Goal: Task Accomplishment & Management: Use online tool/utility

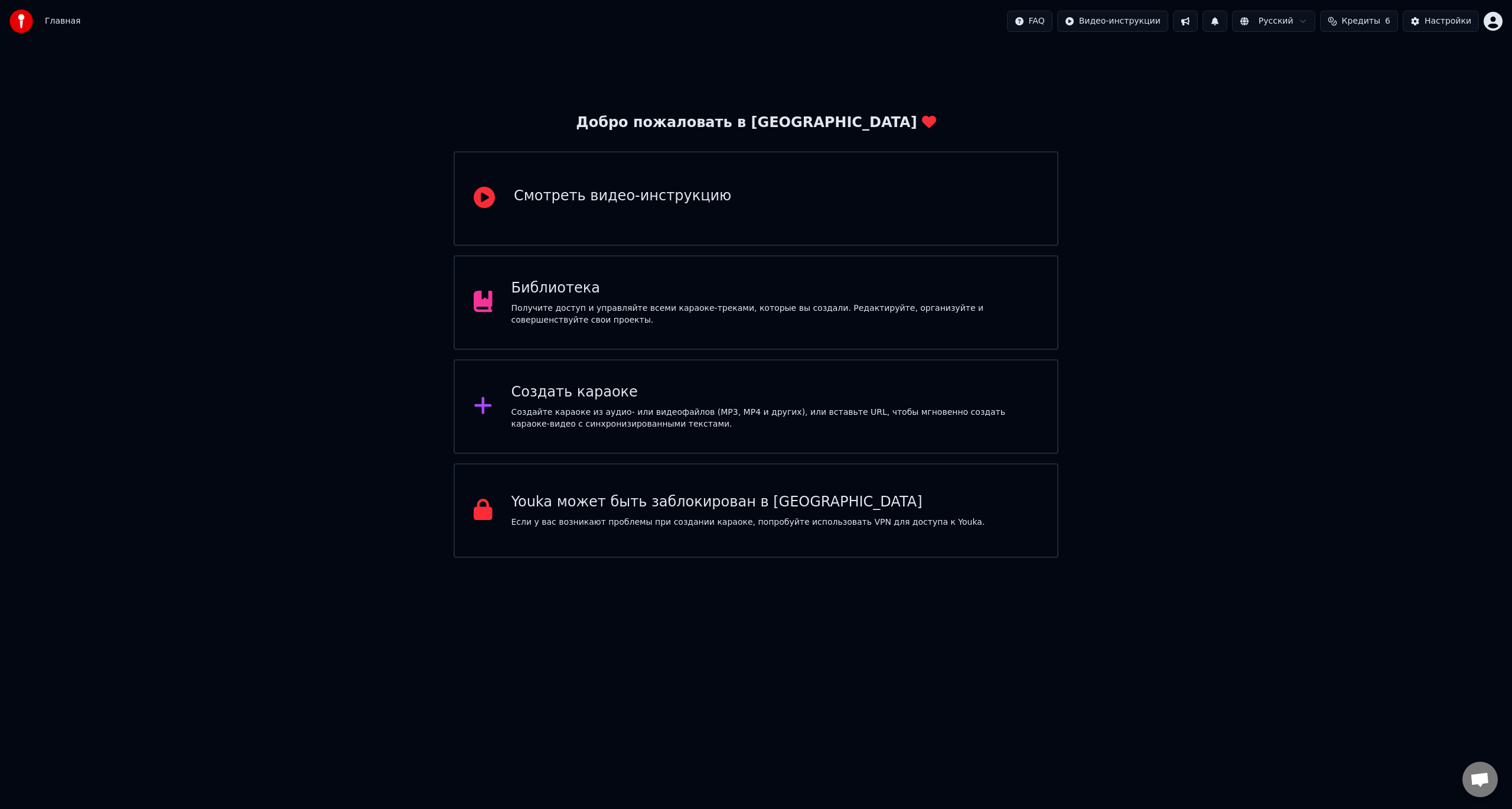
click at [661, 395] on div "Создать караоке" at bounding box center [775, 392] width 527 height 19
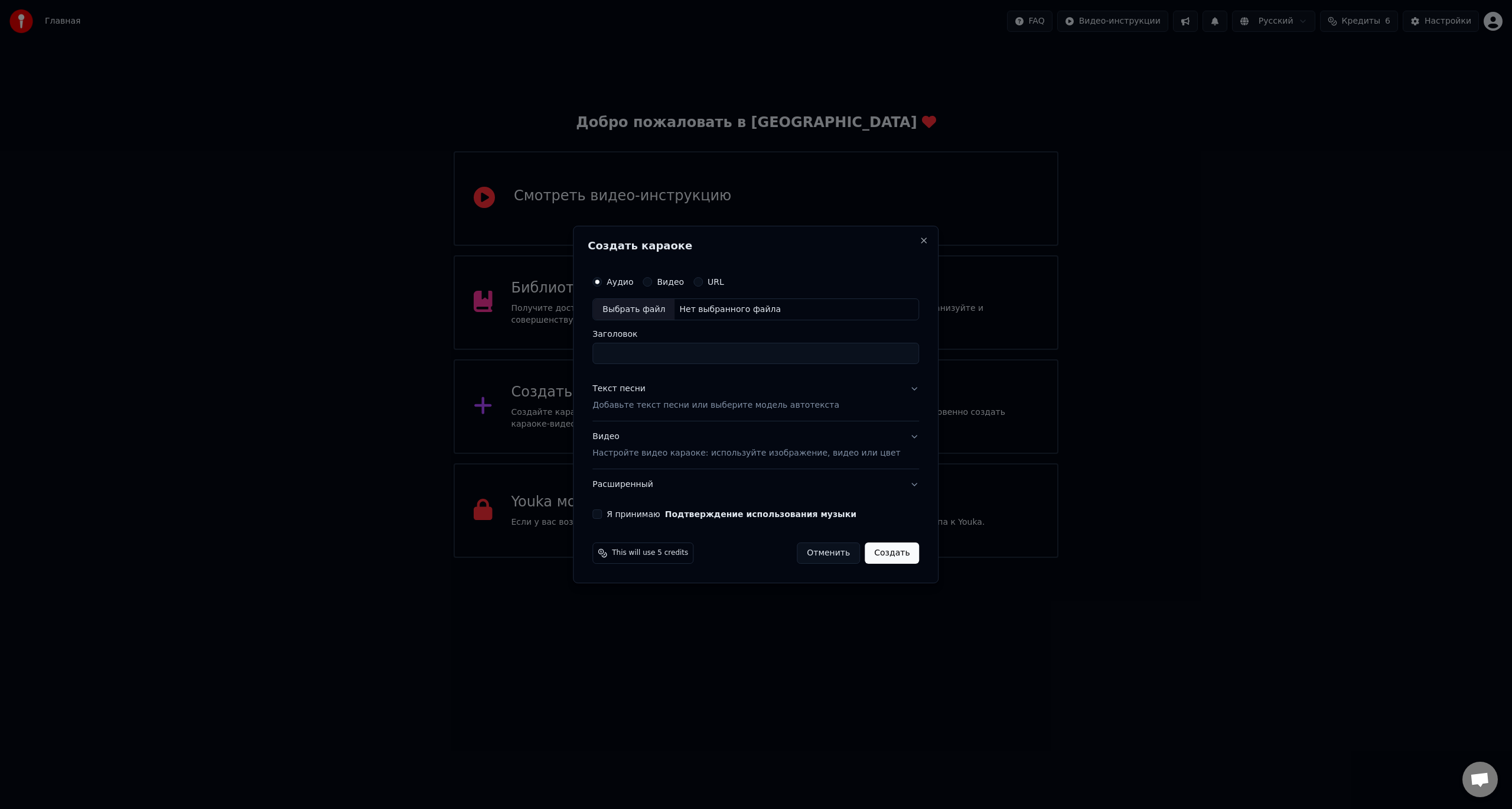
click at [646, 308] on div "Выбрать файл" at bounding box center [634, 310] width 81 height 22
type input "**********"
click at [681, 405] on p "Добавьте текст песни или выберите модель автотекста" at bounding box center [715, 406] width 247 height 12
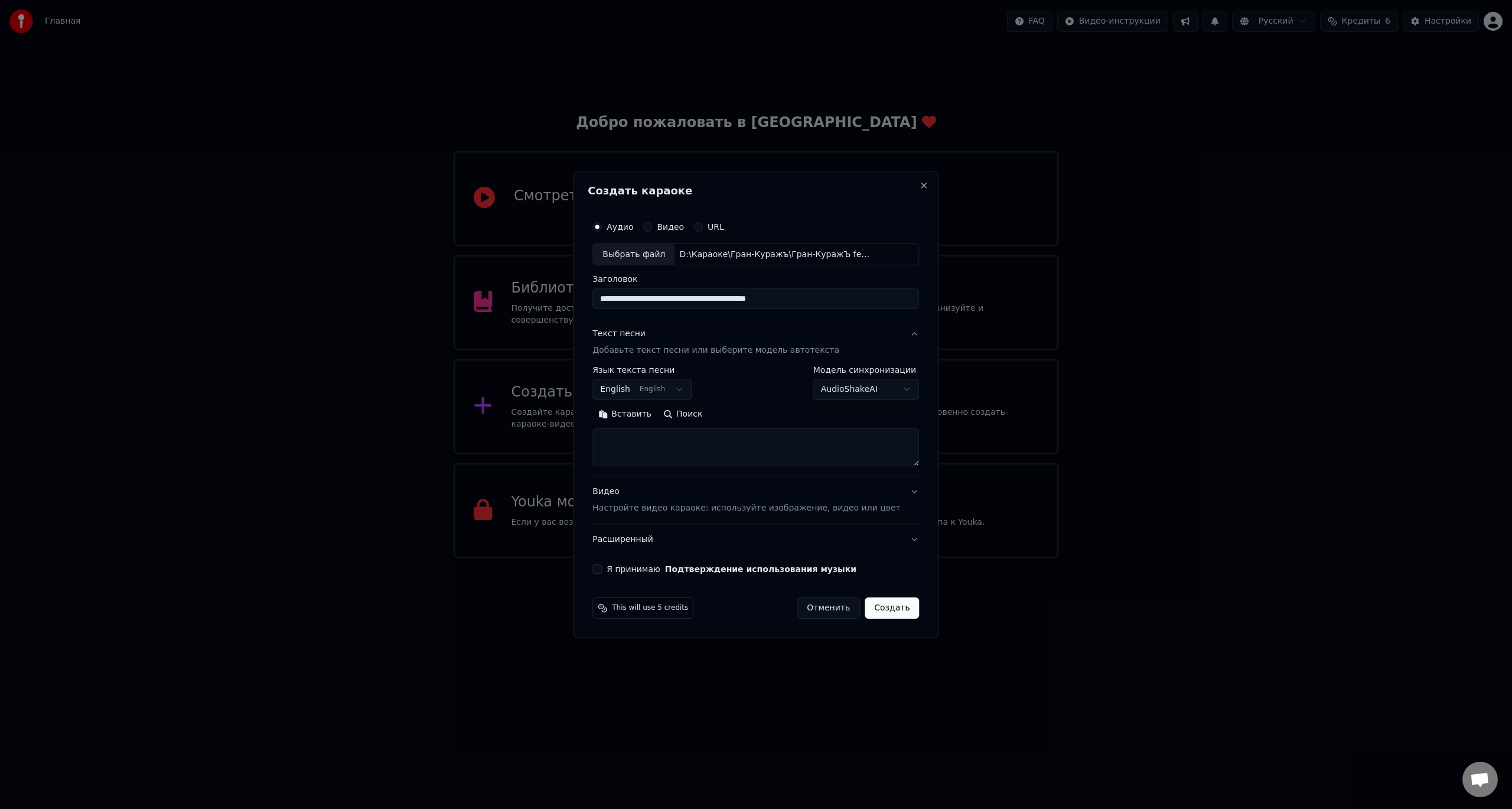
click at [674, 434] on textarea at bounding box center [755, 448] width 327 height 38
paste textarea "**********"
type textarea "**********"
click at [690, 394] on body "Главная FAQ Видео-инструкции Русский Кредиты 6 Настройки Добро пожаловать в You…" at bounding box center [756, 278] width 1512 height 558
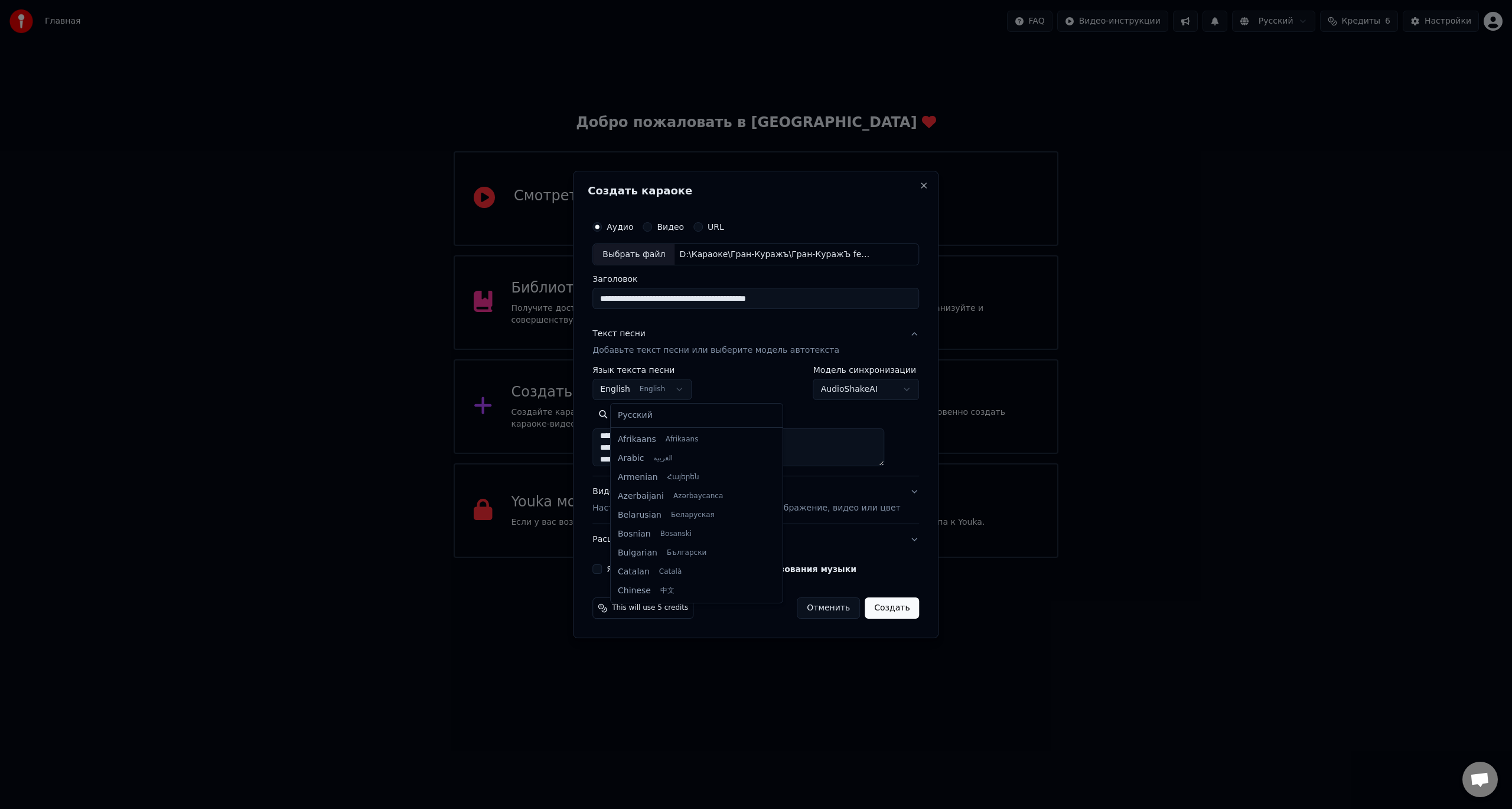
scroll to position [95, 0]
select select "**"
click at [699, 509] on p "Настройте видео караоке: используйте изображение, видео или цвет" at bounding box center [746, 508] width 308 height 12
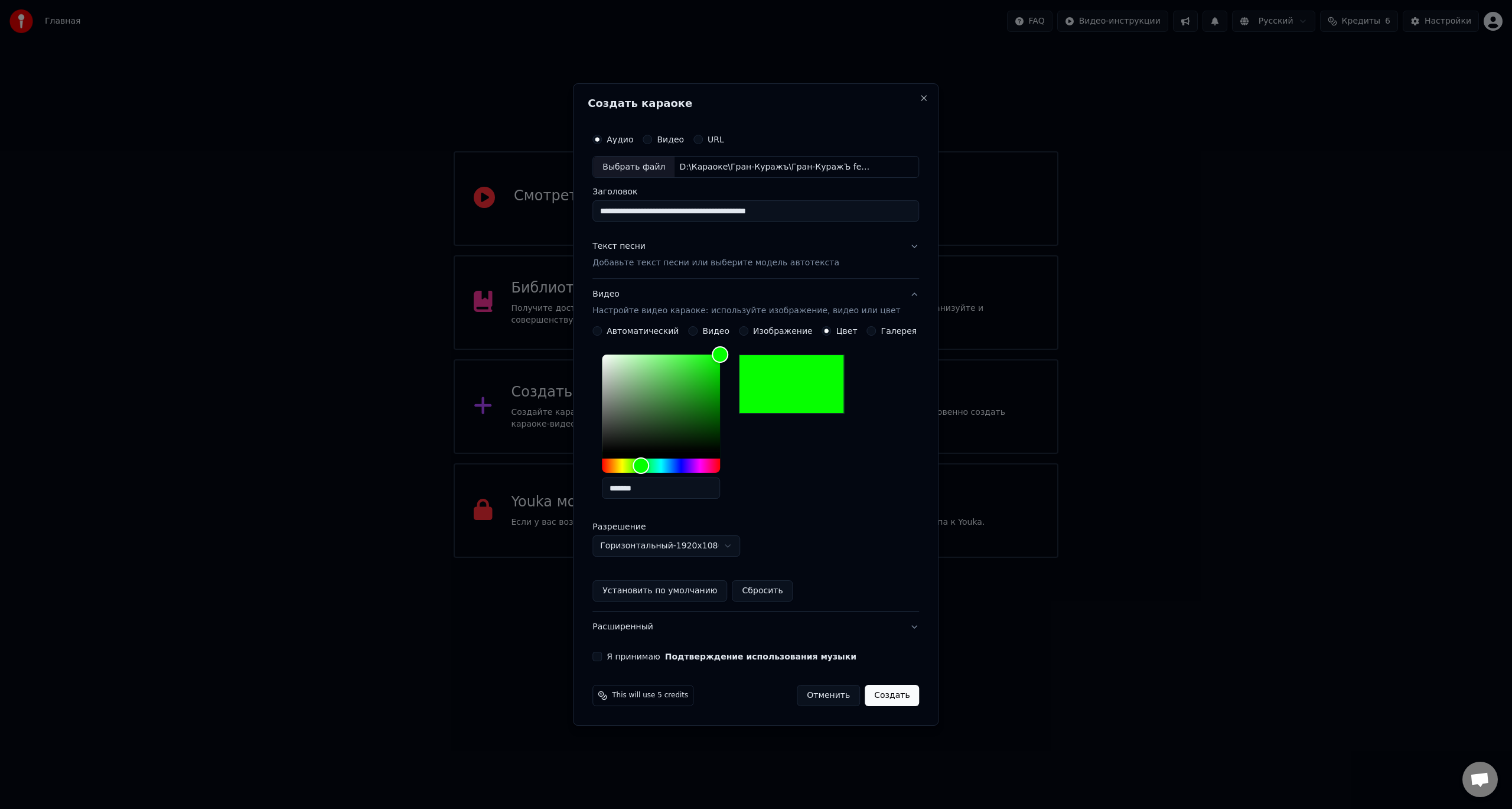
click at [642, 626] on button "Расширенный" at bounding box center [755, 626] width 327 height 30
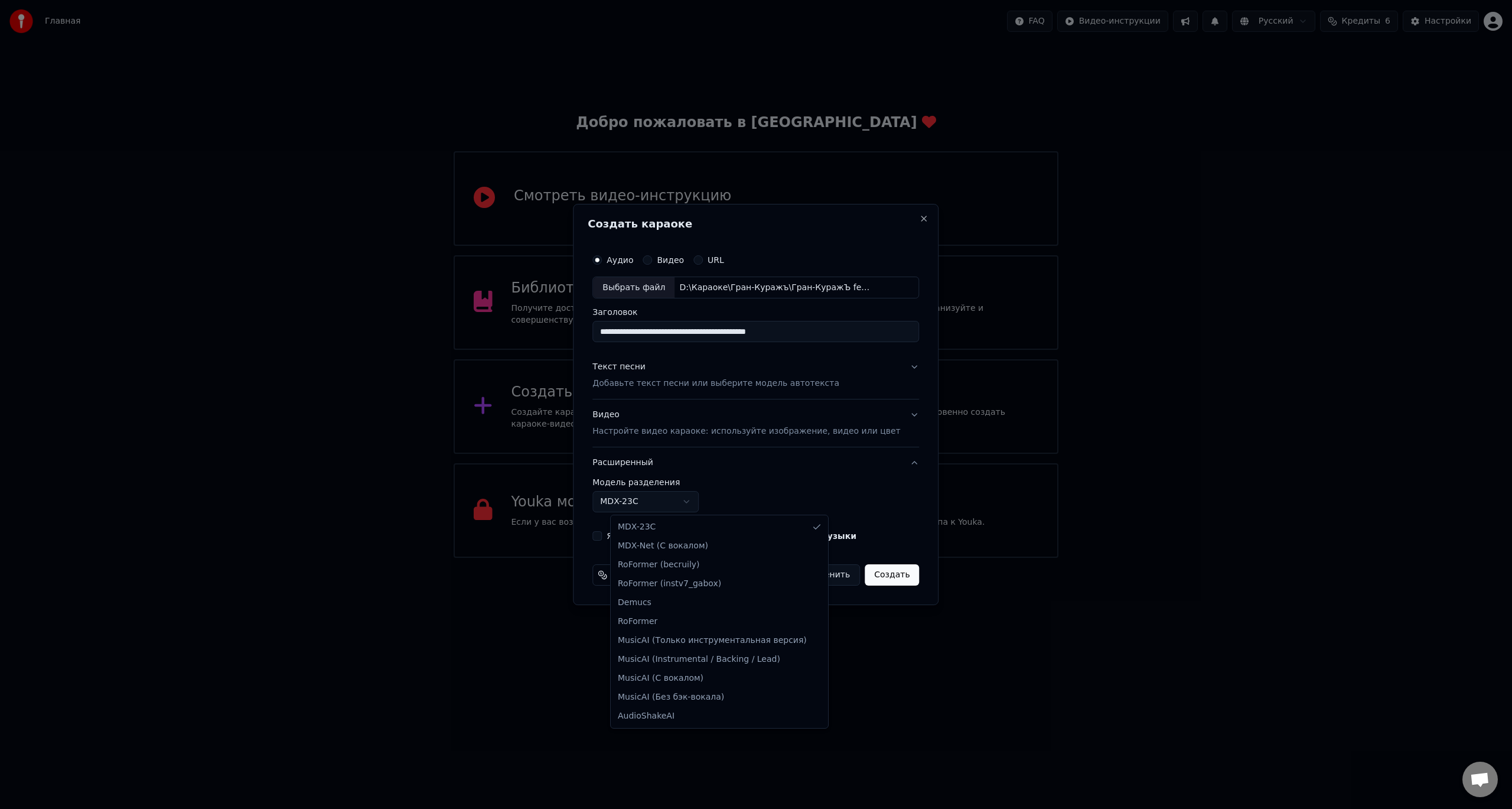
click at [698, 504] on body "Главная FAQ Видео-инструкции Русский Кредиты 6 Настройки Добро пожаловать в You…" at bounding box center [756, 278] width 1512 height 558
click at [744, 489] on body "Главная FAQ Видео-инструкции Русский Кредиты 6 Настройки Добро пожаловать в You…" at bounding box center [756, 278] width 1512 height 558
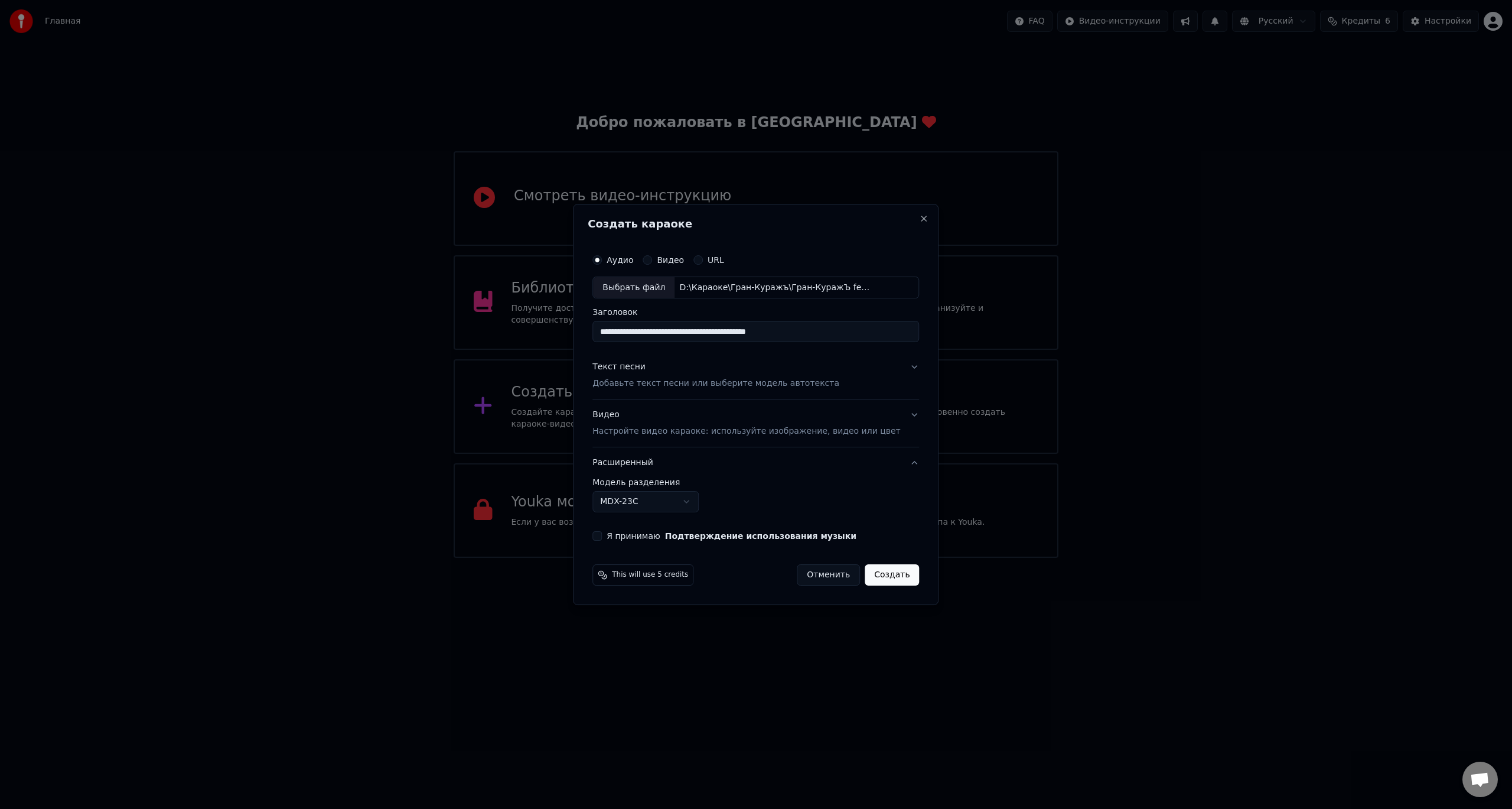
click at [602, 540] on button "Я принимаю Подтверждение использования музыки" at bounding box center [596, 535] width 10 height 10
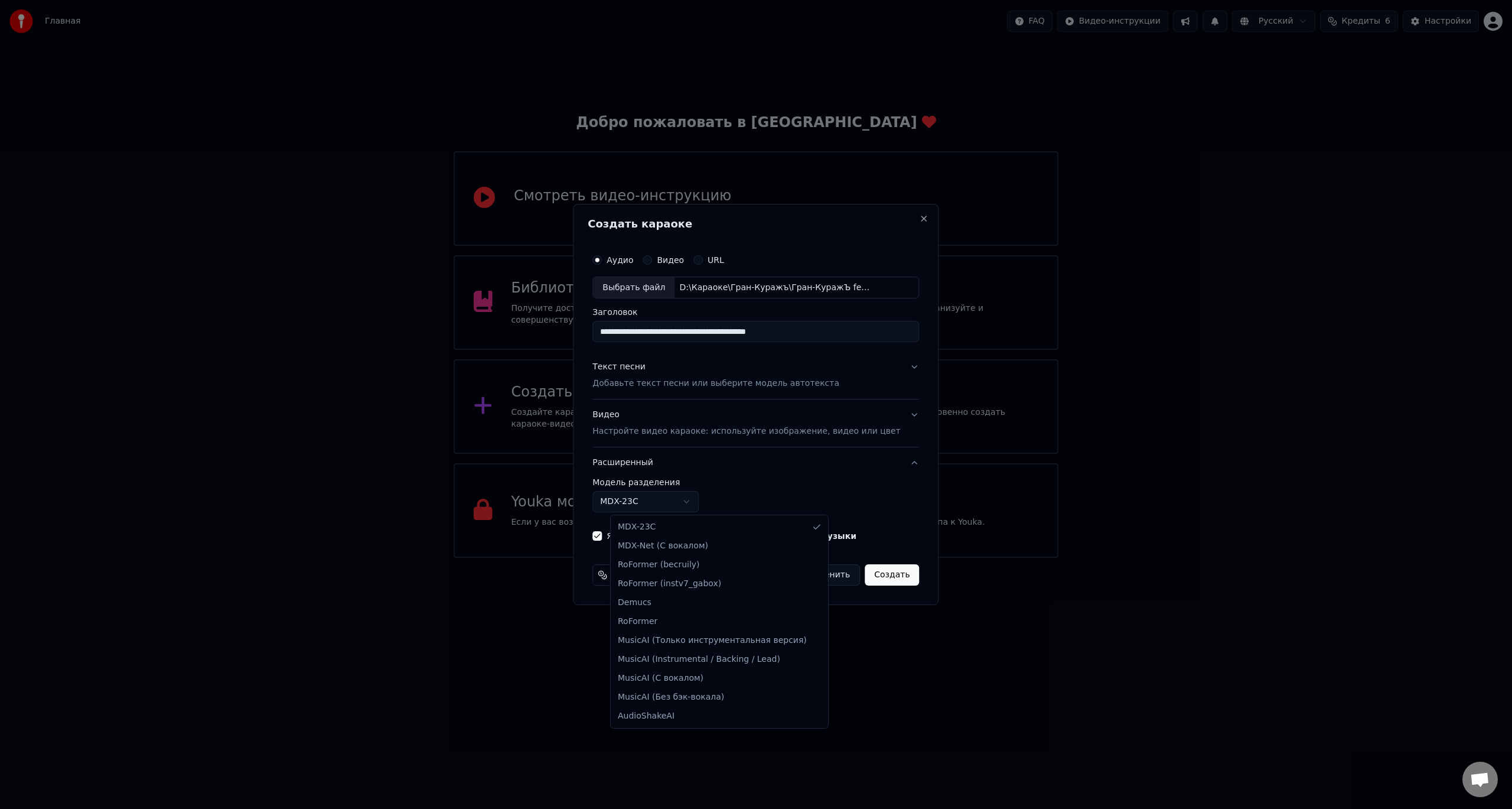
click at [687, 512] on body "Главная FAQ Видео-инструкции Русский Кредиты 6 Настройки Добро пожаловать в You…" at bounding box center [756, 278] width 1512 height 558
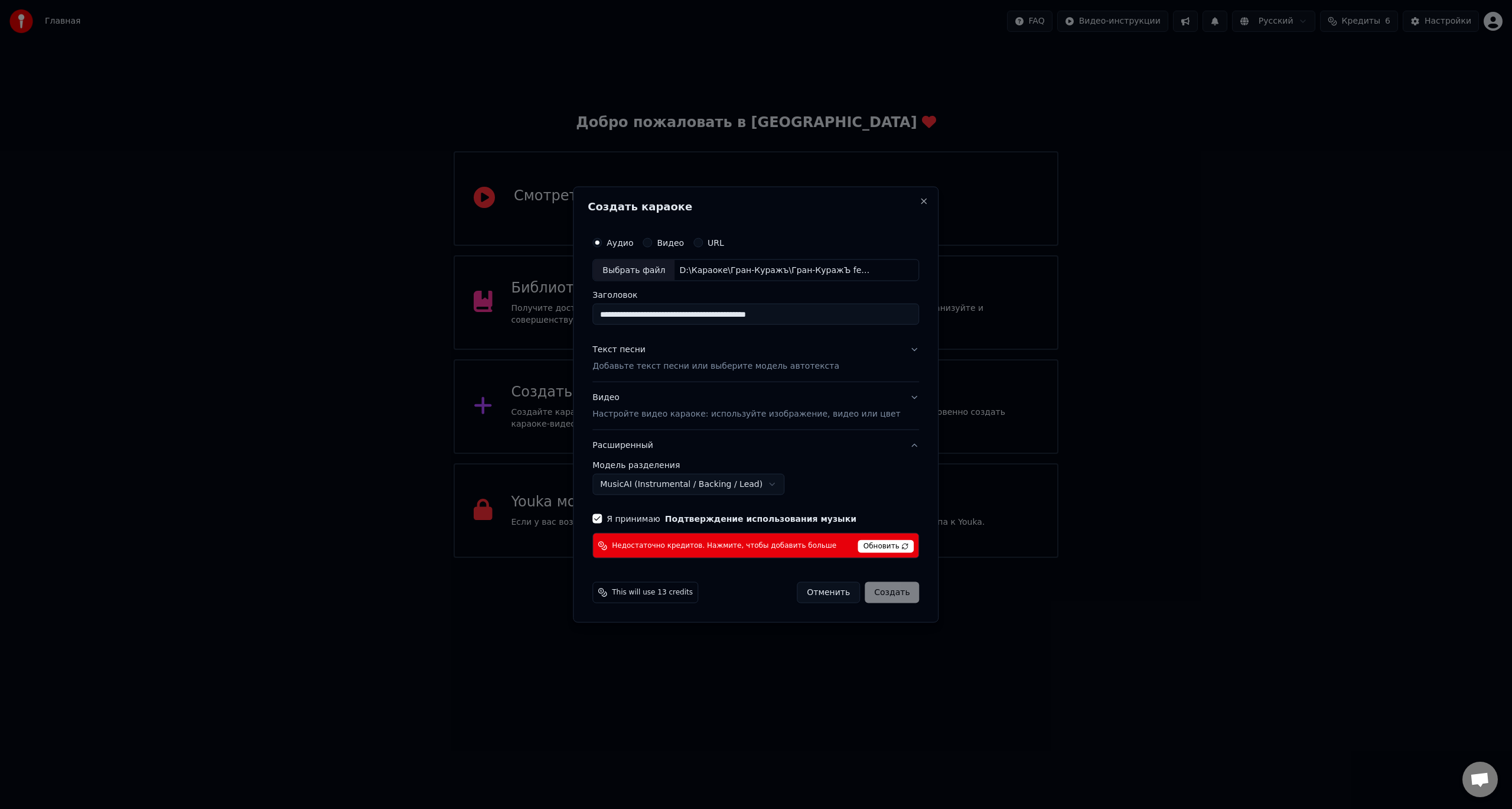
click at [602, 521] on button "Я принимаю Подтверждение использования музыки" at bounding box center [596, 519] width 10 height 10
click at [872, 546] on span "Обновить" at bounding box center [886, 546] width 56 height 13
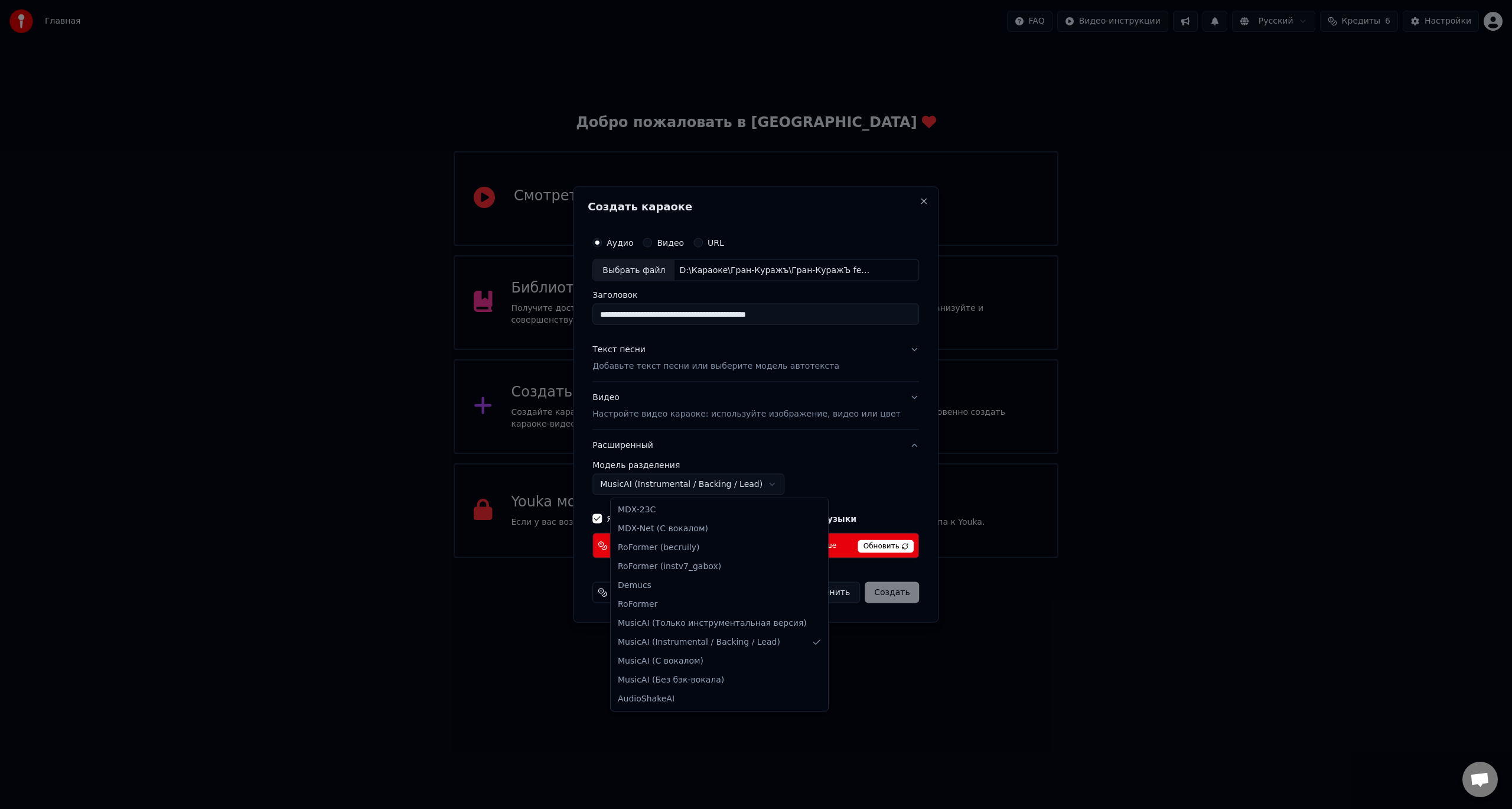
click at [688, 486] on body "Главная FAQ Видео-инструкции Русский Кредиты 6 Настройки Добро пожаловать в You…" at bounding box center [756, 278] width 1512 height 558
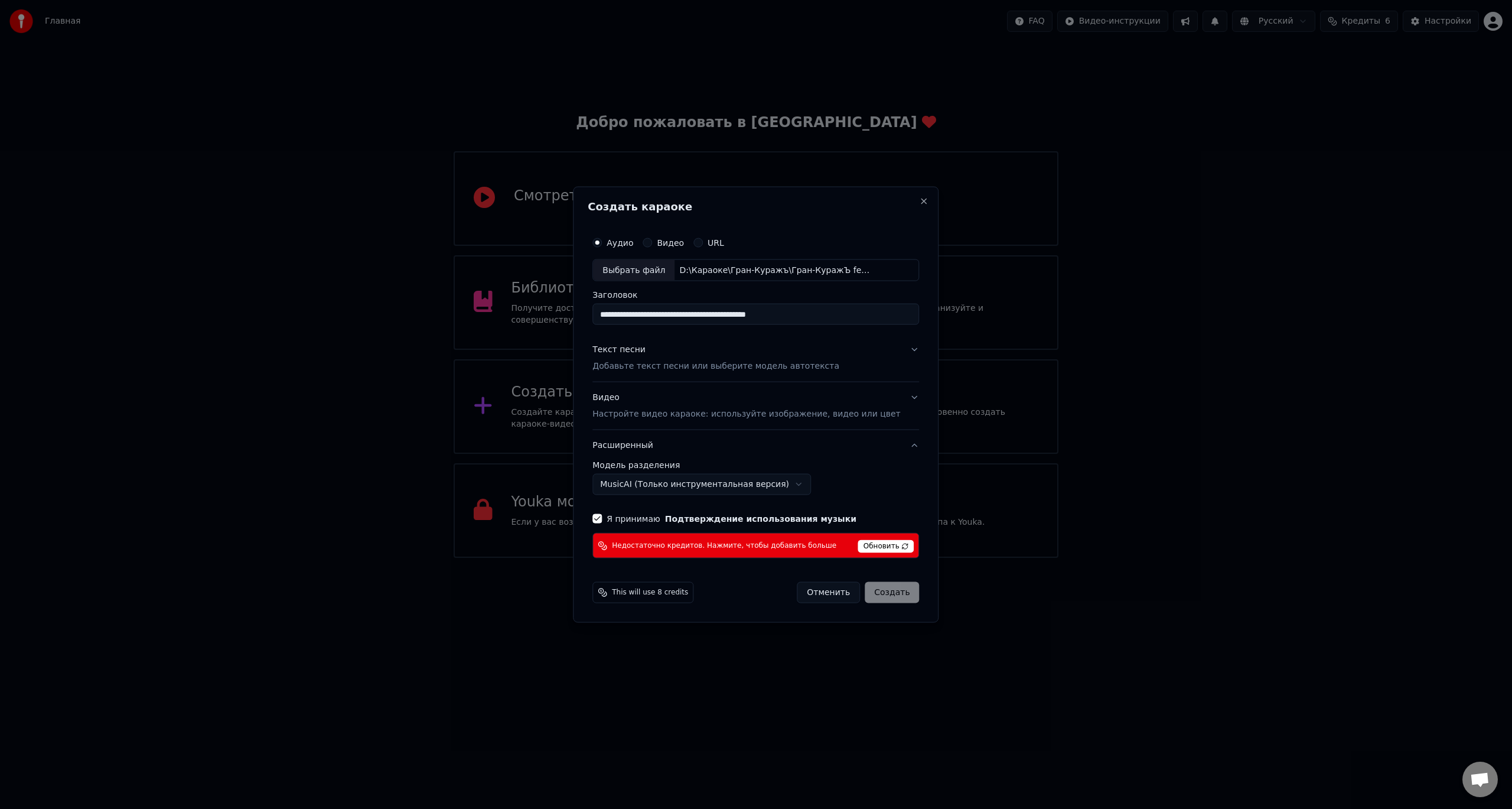
click at [701, 540] on div "Недостаточно кредитов. Нажмите, чтобы добавить больше Обновить" at bounding box center [755, 545] width 327 height 25
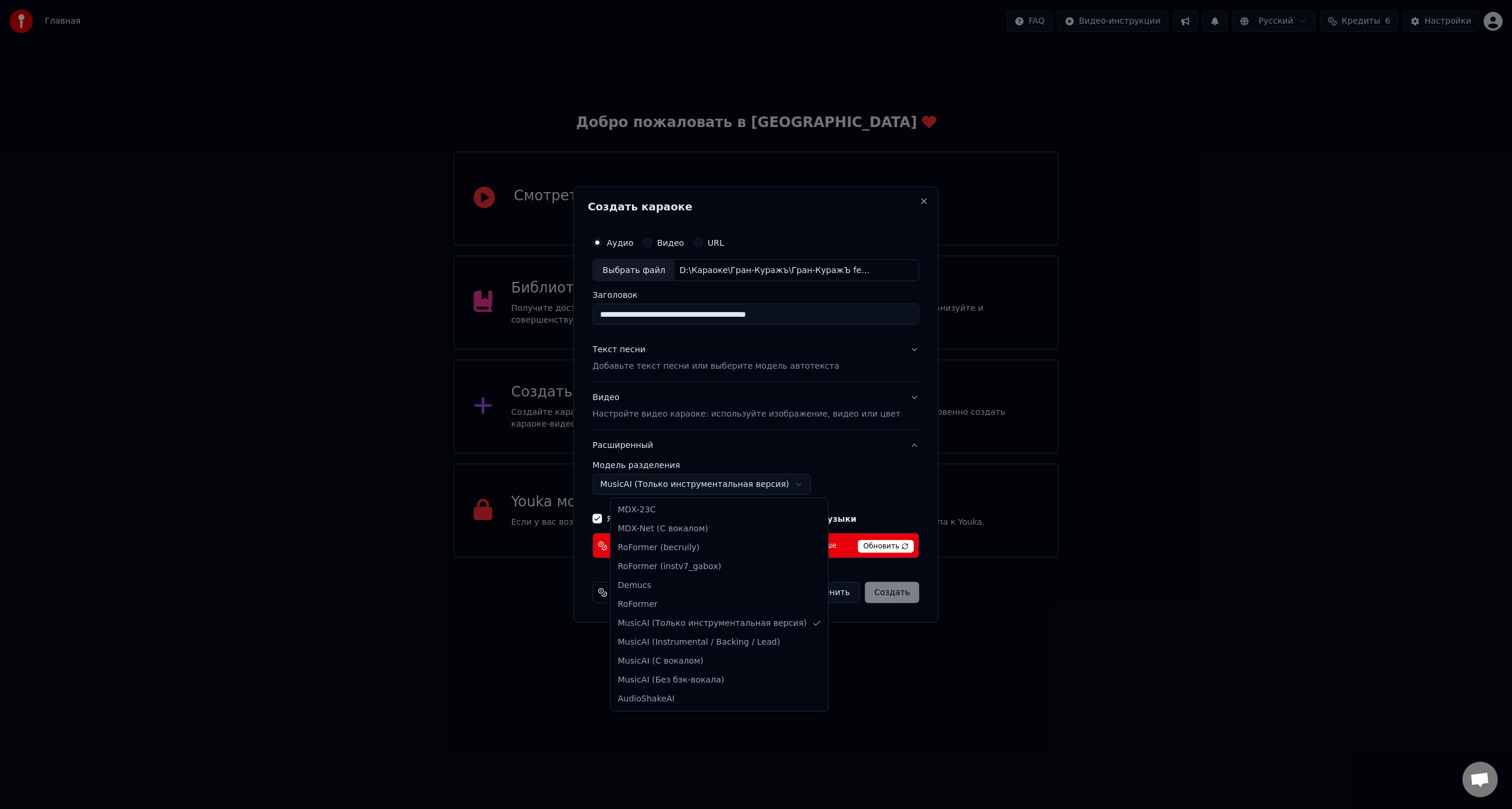
click at [684, 490] on body "Главная FAQ Видео-инструкции Русский Кредиты 6 Настройки Добро пожаловать в You…" at bounding box center [756, 278] width 1512 height 558
select select "******"
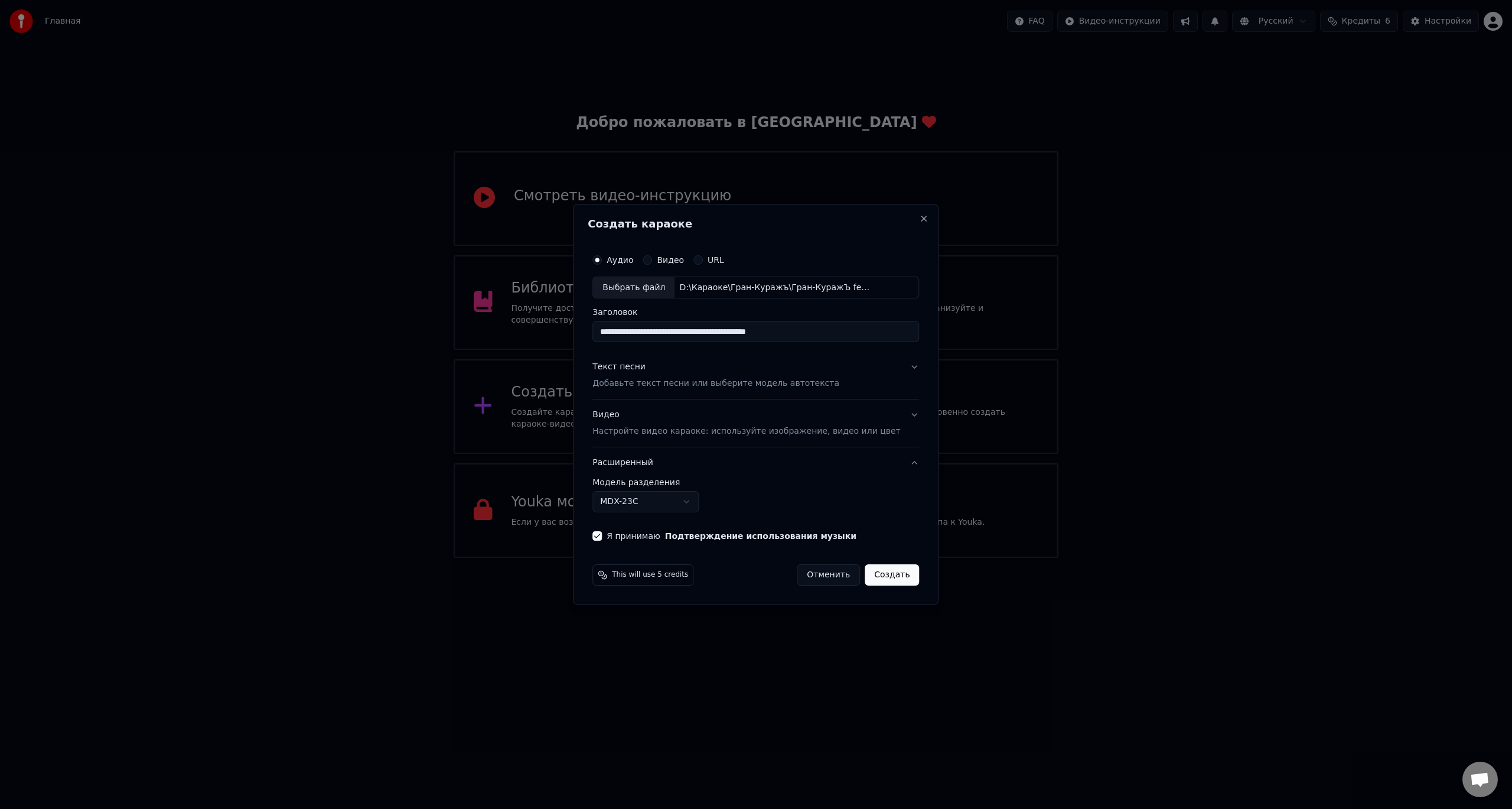
click at [877, 575] on button "Создать" at bounding box center [891, 575] width 55 height 22
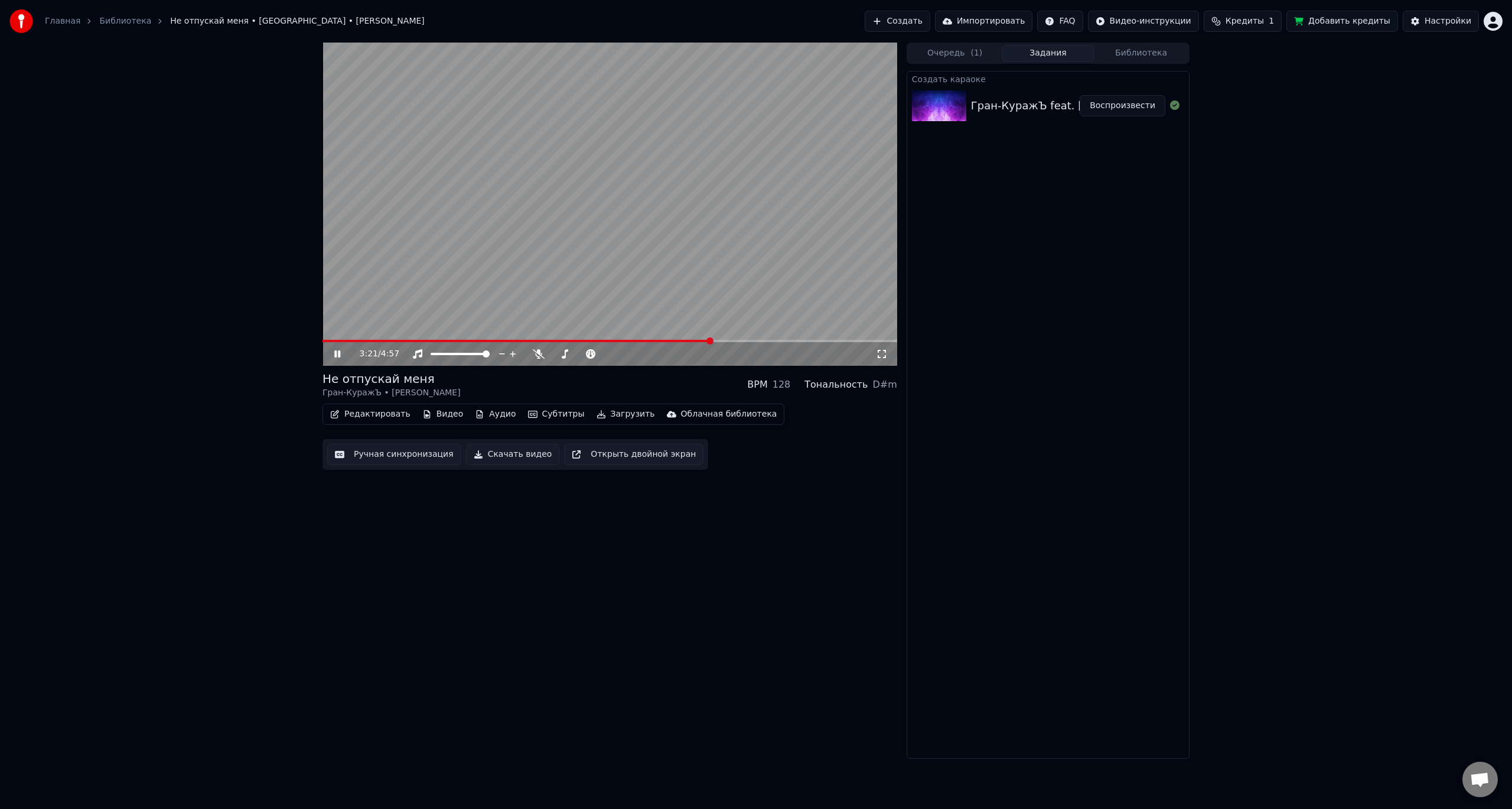
click at [711, 342] on span at bounding box center [609, 341] width 575 height 3
click at [749, 342] on span at bounding box center [609, 341] width 575 height 3
click at [768, 342] on span at bounding box center [609, 341] width 575 height 3
click at [783, 342] on span at bounding box center [609, 341] width 575 height 3
click at [800, 340] on span at bounding box center [609, 341] width 575 height 3
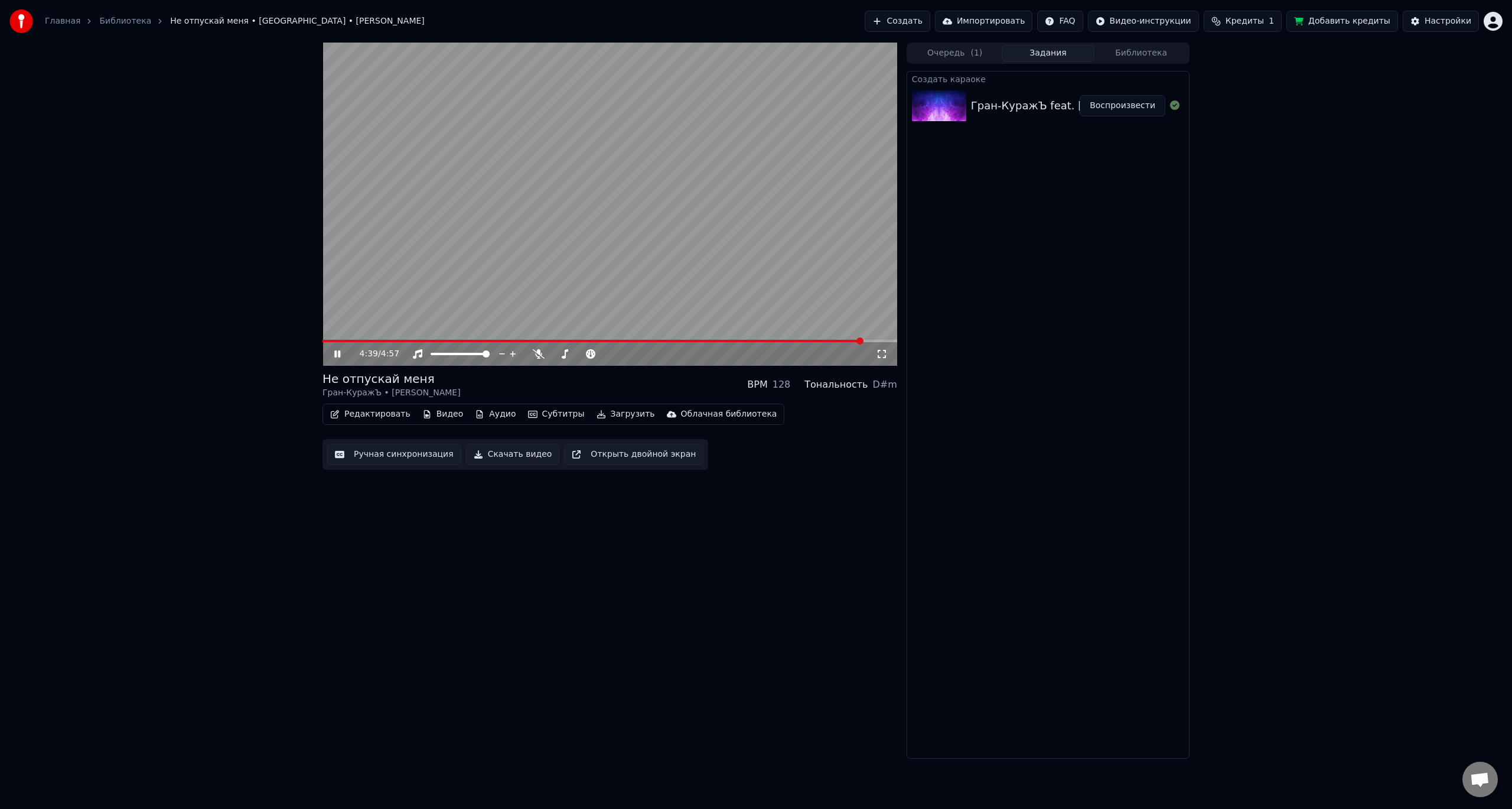
click at [521, 453] on button "Скачать видео" at bounding box center [512, 454] width 94 height 22
drag, startPoint x: 201, startPoint y: 534, endPoint x: 292, endPoint y: 486, distance: 102.9
click at [203, 534] on div "4:57 / 4:57 Не отпускай меня Гран-КуражЪ • [PERSON_NAME] BPM 128 Тональность D#…" at bounding box center [756, 401] width 1512 height 716
click at [334, 353] on icon at bounding box center [346, 354] width 28 height 10
click at [645, 455] on button "Открыть двойной экран" at bounding box center [634, 454] width 140 height 22
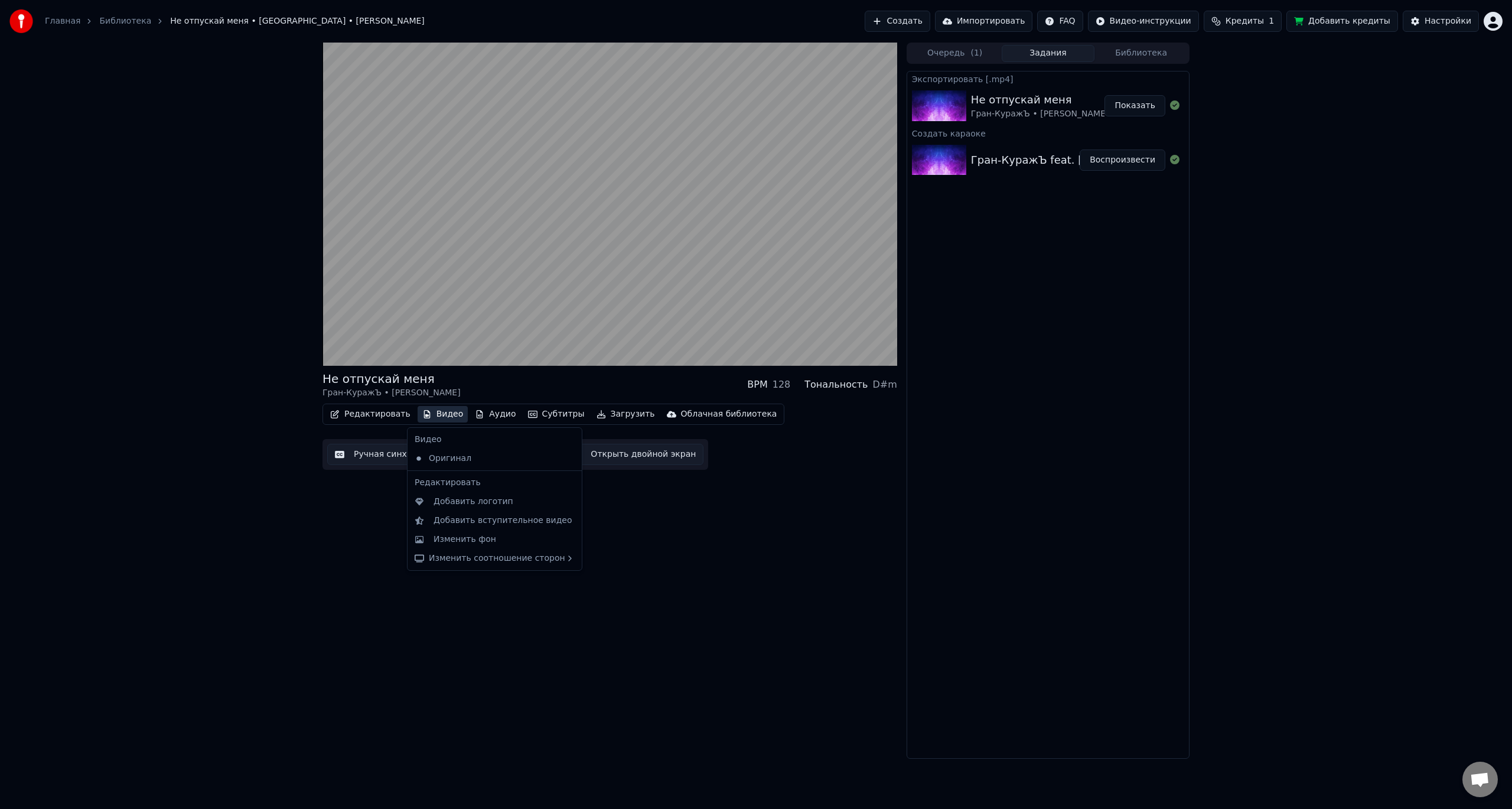
click at [440, 414] on button "Видео" at bounding box center [443, 414] width 51 height 16
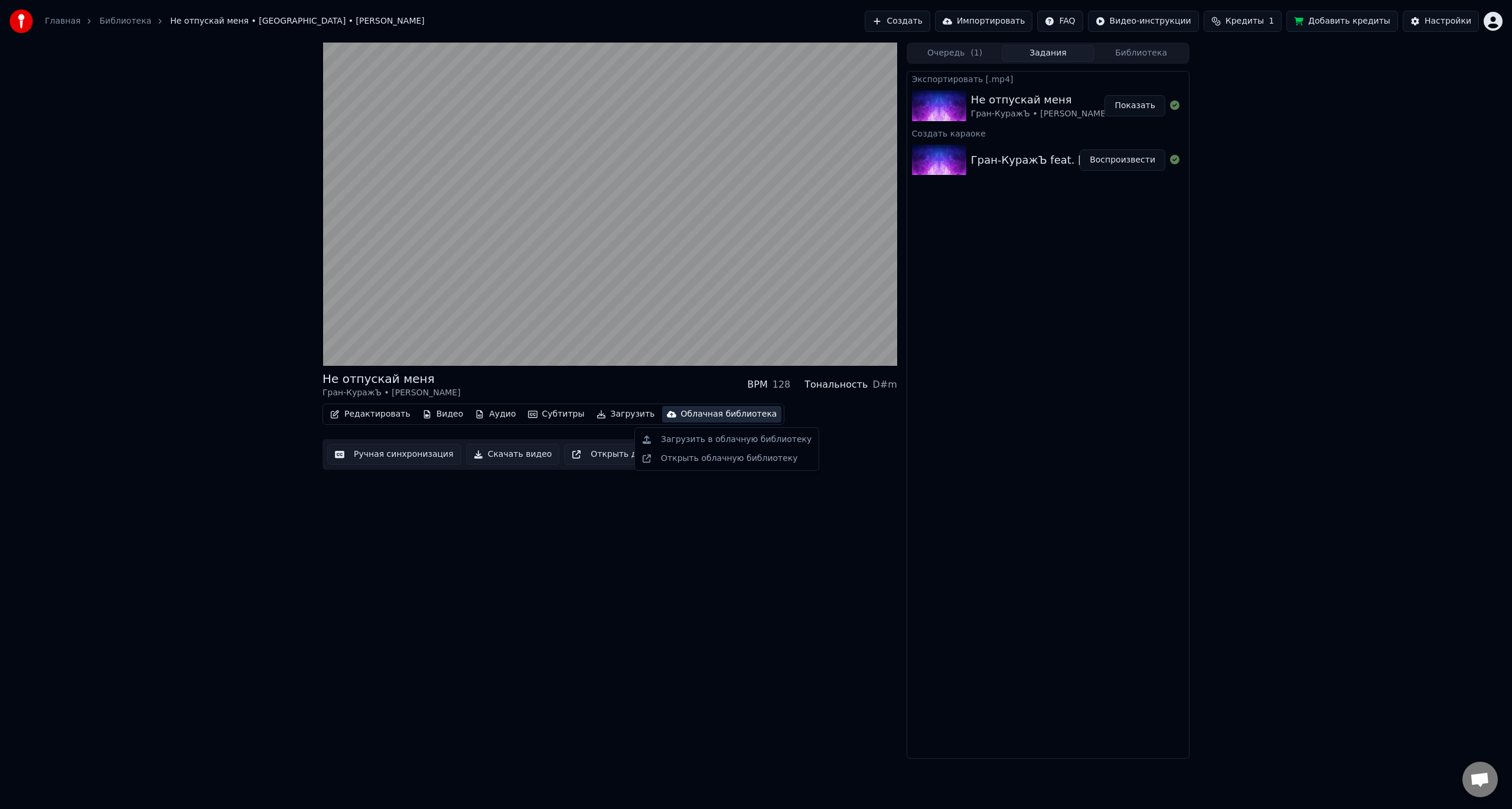
click at [1254, 19] on span "Кредиты" at bounding box center [1244, 22] width 38 height 12
click at [1259, 112] on button "Обновить" at bounding box center [1259, 109] width 71 height 22
click at [1192, 79] on td "15" at bounding box center [1183, 78] width 56 height 22
click at [1205, 82] on td "15" at bounding box center [1183, 78] width 56 height 22
click at [1297, 158] on div "Не отпускай меня Гран-КуражЪ • [PERSON_NAME] BPM 128 Тональность D#m Редактиров…" at bounding box center [756, 401] width 1512 height 716
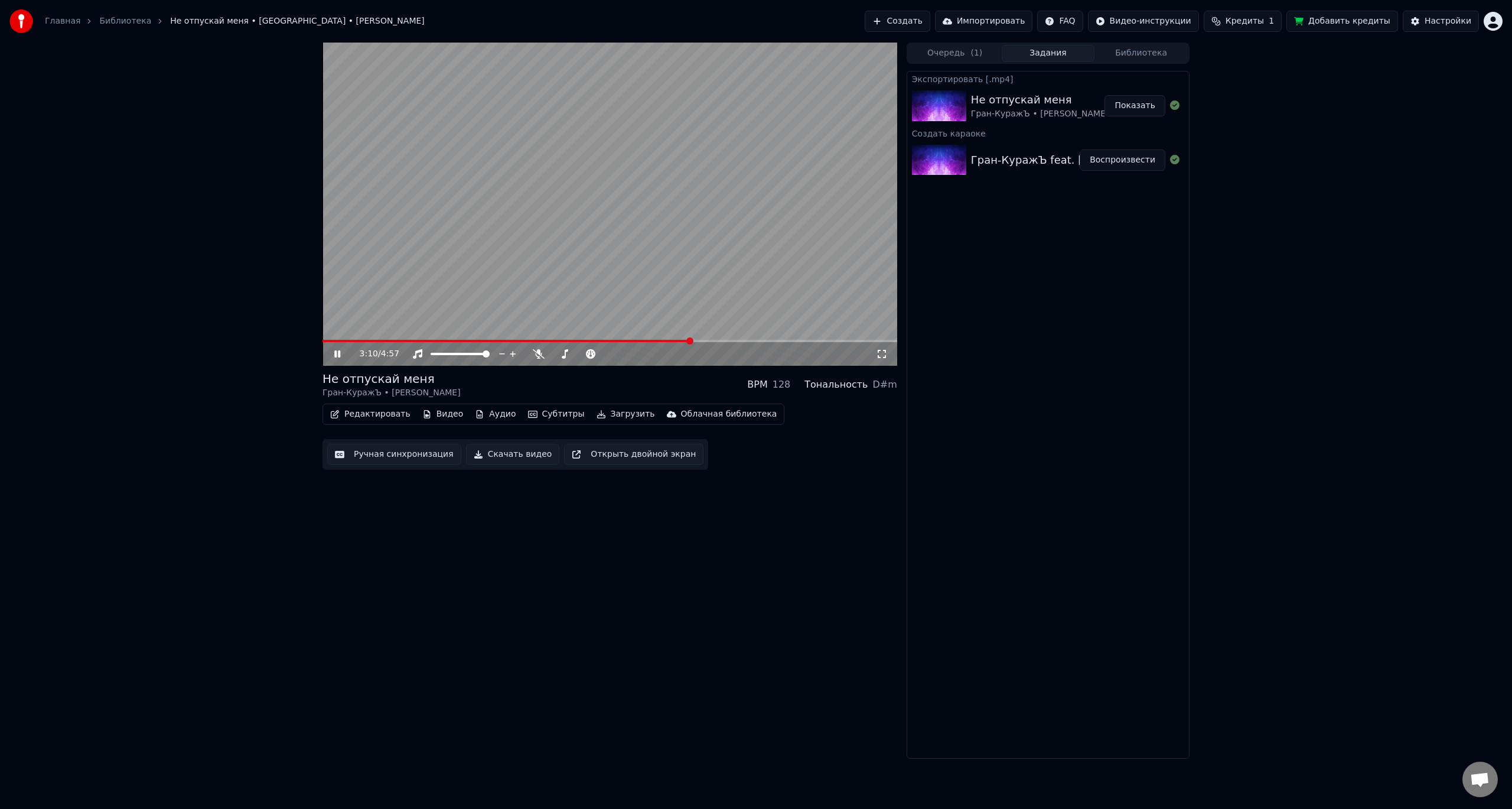
click at [710, 138] on video at bounding box center [609, 204] width 575 height 323
click at [1495, 25] on html "Главная Библиотека Не отпускай меня • [GEOGRAPHIC_DATA] • [PERSON_NAME] Создать…" at bounding box center [756, 404] width 1512 height 809
click at [1477, 43] on div "[EMAIL_ADDRESS][DOMAIN_NAME] Оплата Голосование за функции Выйти 2.2.0 bcdf6a8" at bounding box center [1440, 102] width 141 height 140
